Goal: Find specific page/section: Find specific page/section

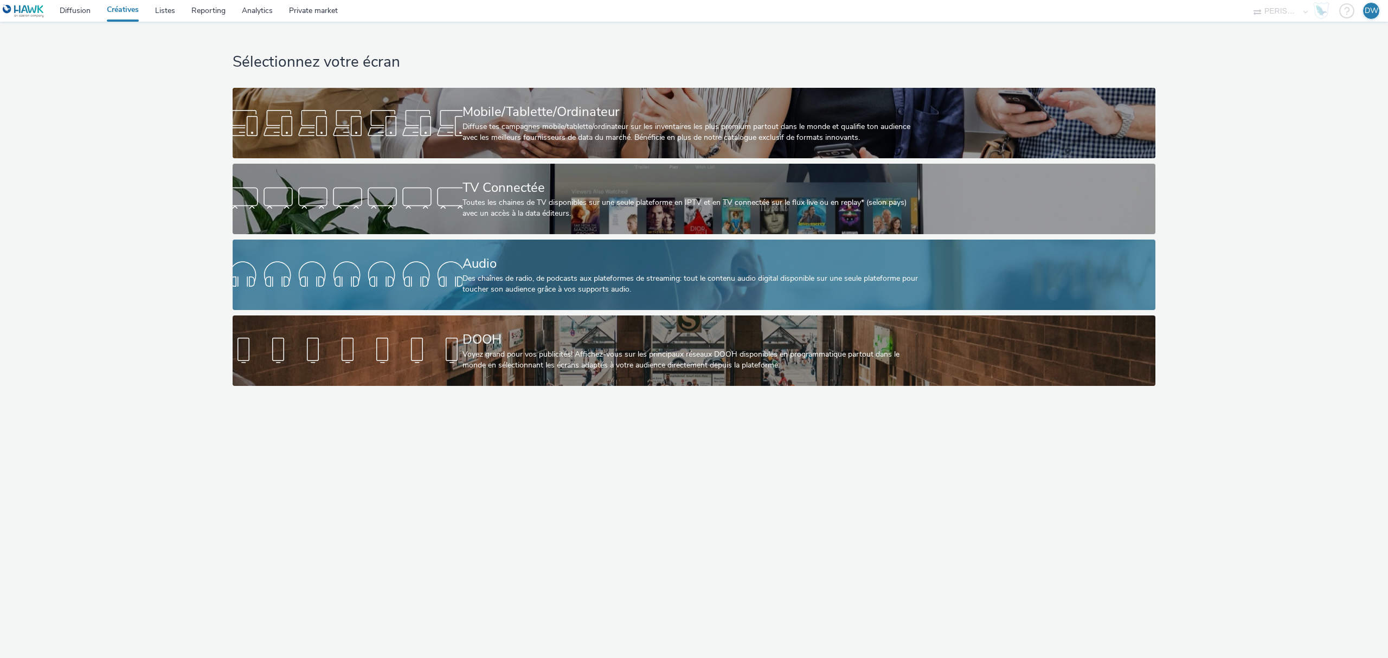
click at [538, 257] on div "Audio" at bounding box center [691, 263] width 459 height 19
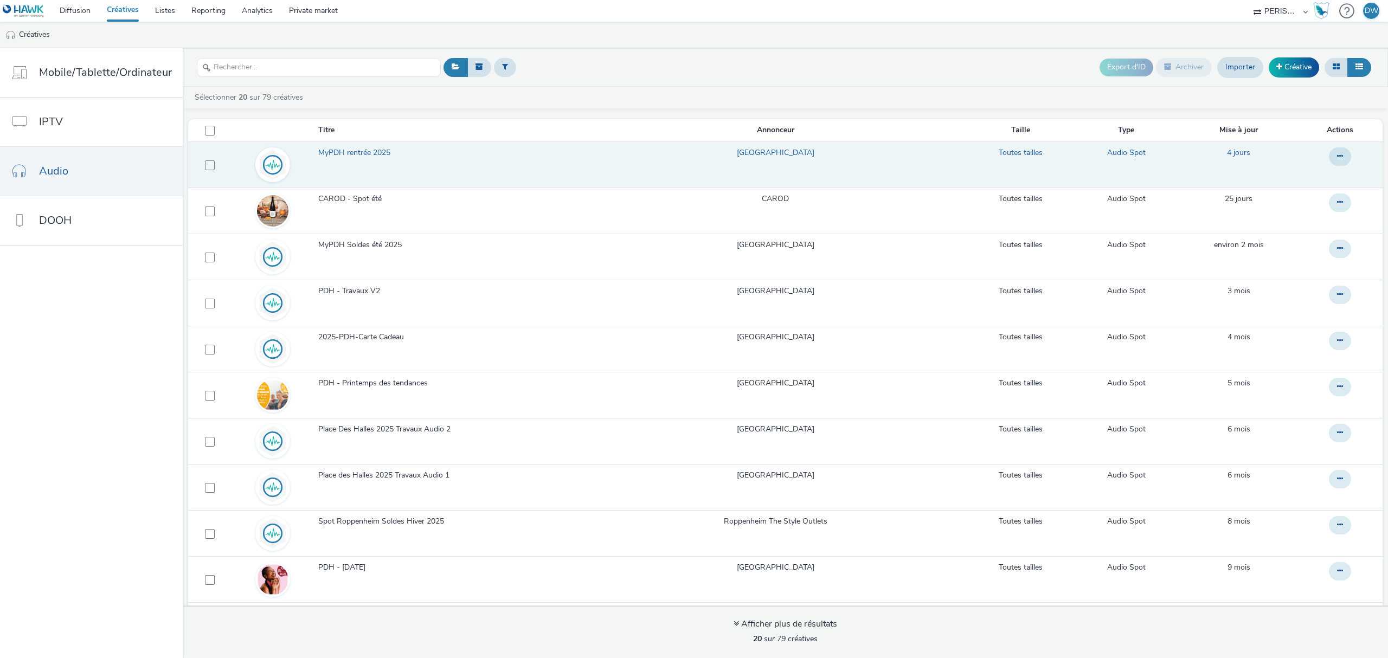
click at [369, 154] on span "MyPDH rentrée 2025" at bounding box center [356, 152] width 76 height 11
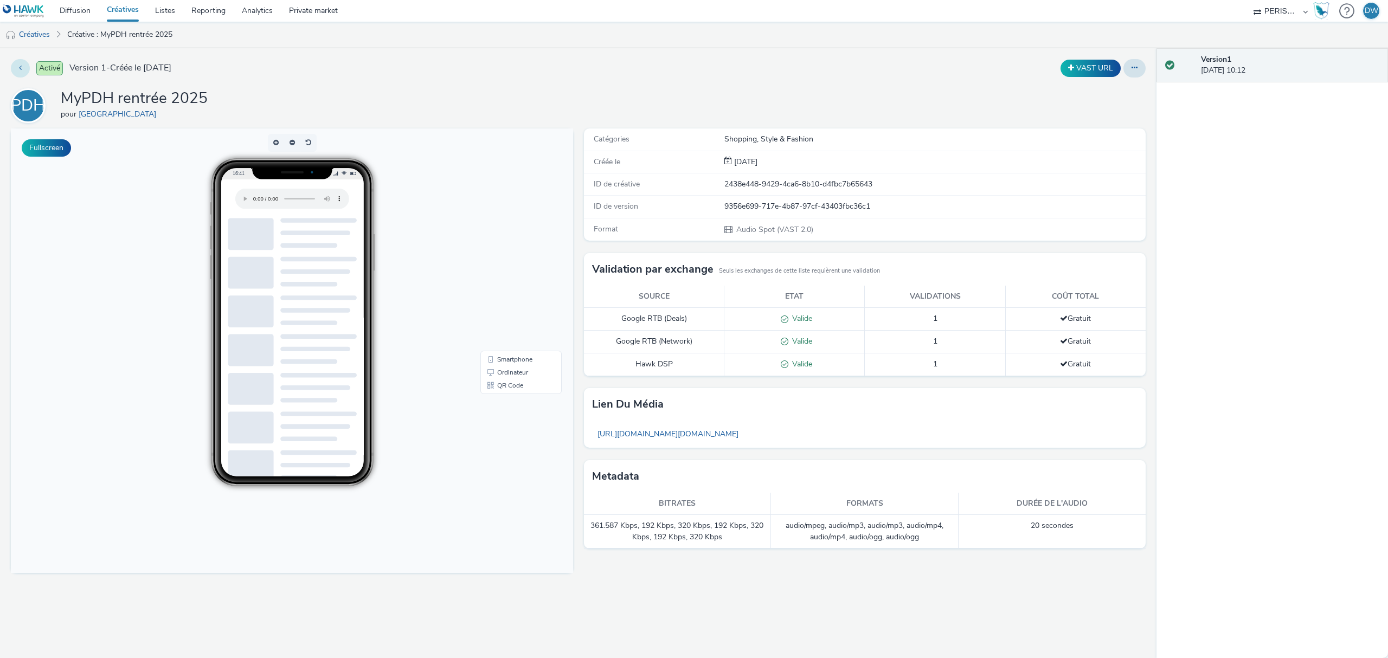
click at [25, 72] on button at bounding box center [20, 68] width 19 height 18
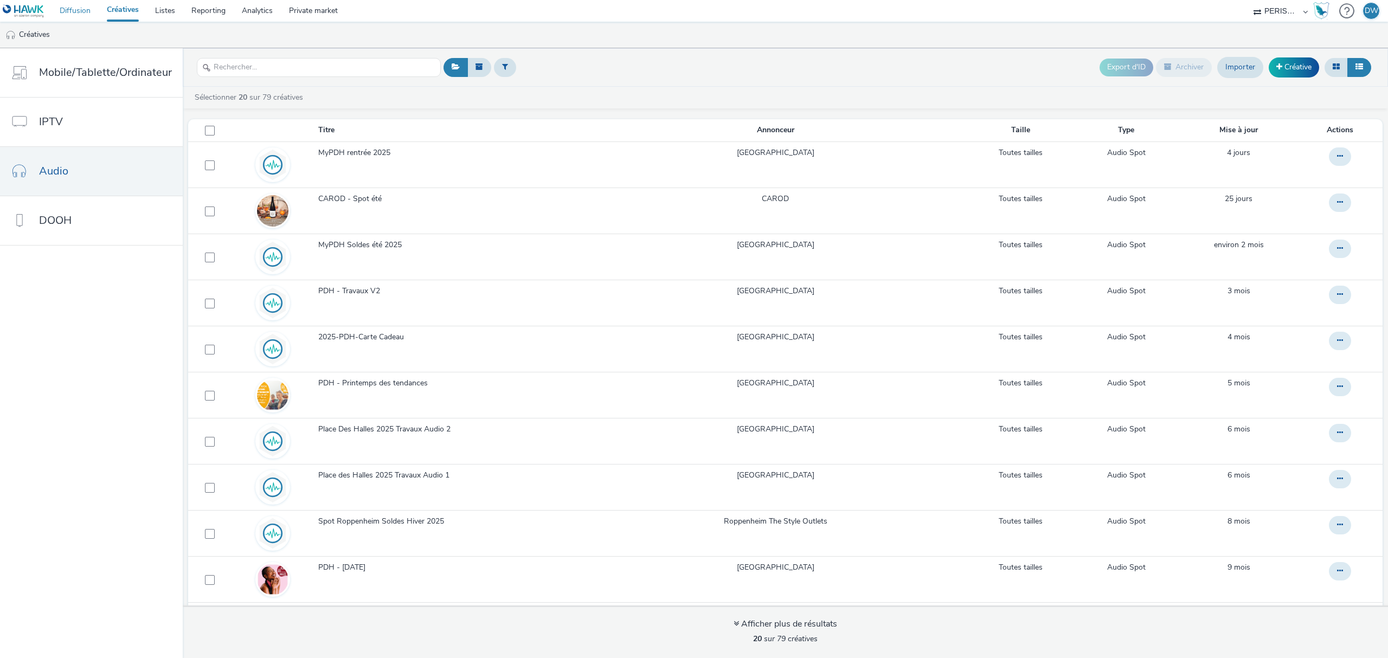
click at [68, 7] on link "Diffusion" at bounding box center [75, 11] width 47 height 22
